Goal: Navigation & Orientation: Find specific page/section

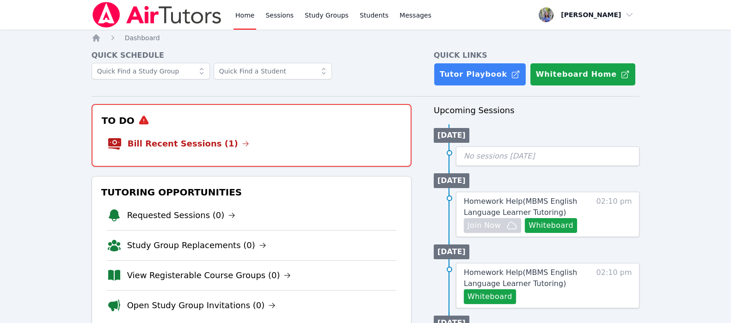
click at [257, 19] on div "Home Sessions Study Groups Students Messages" at bounding box center [334, 15] width 200 height 30
